Goal: Task Accomplishment & Management: Manage account settings

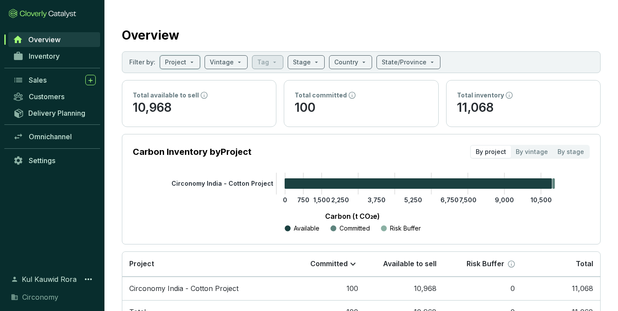
click at [50, 282] on span "Kul Kauwid Rora" at bounding box center [49, 279] width 55 height 10
click at [63, 279] on span "Kul Kauwid Rora" at bounding box center [49, 279] width 55 height 10
click at [49, 280] on span "Kul Kauwid Rora" at bounding box center [49, 279] width 55 height 10
click at [94, 282] on div "Kul Kauwid Rora" at bounding box center [52, 279] width 87 height 15
click at [90, 280] on icon at bounding box center [88, 279] width 10 height 10
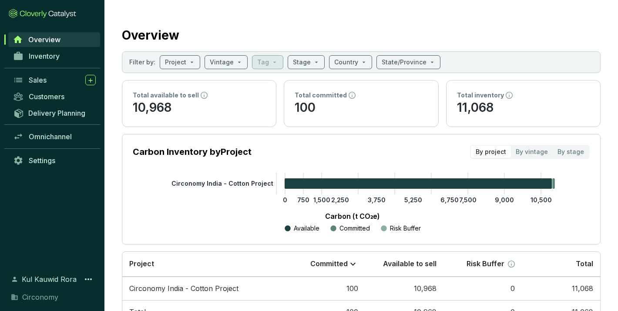
click at [85, 195] on div "Overview Inventory Sales Customers Delivery Planning Omnichannel Settings" at bounding box center [52, 147] width 104 height 232
click at [45, 299] on span "Circonomy" at bounding box center [40, 297] width 36 height 10
click at [47, 164] on span "Settings" at bounding box center [42, 160] width 27 height 9
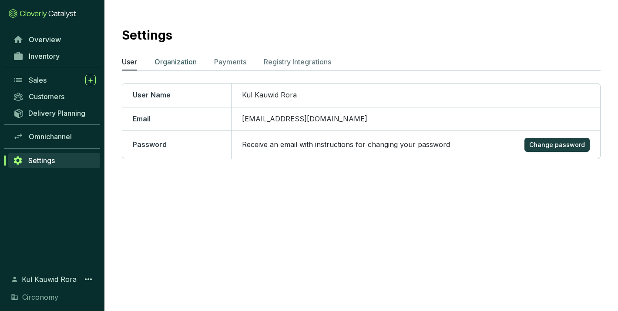
click at [177, 61] on p "Organization" at bounding box center [175, 62] width 42 height 10
